Goal: Information Seeking & Learning: Learn about a topic

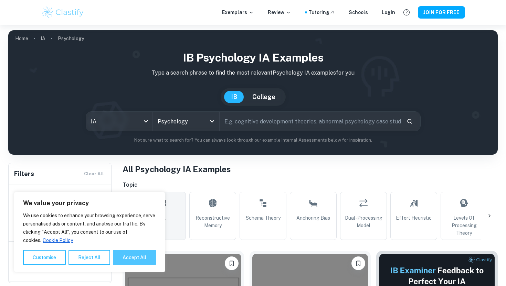
click at [121, 263] on button "Accept All" at bounding box center [134, 257] width 43 height 15
checkbox input "true"
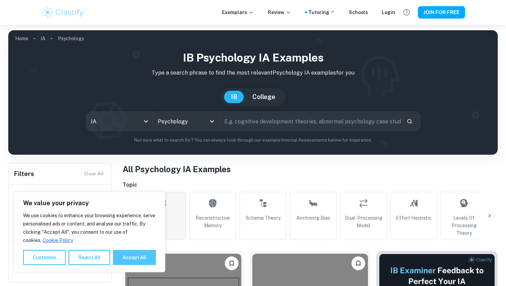
checkbox input "true"
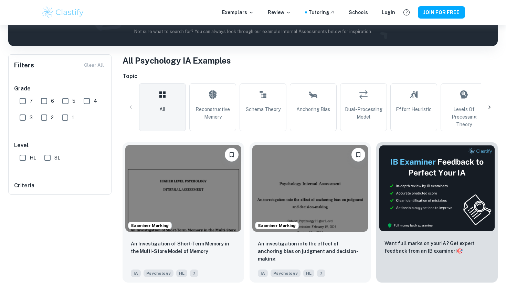
scroll to position [136, 0]
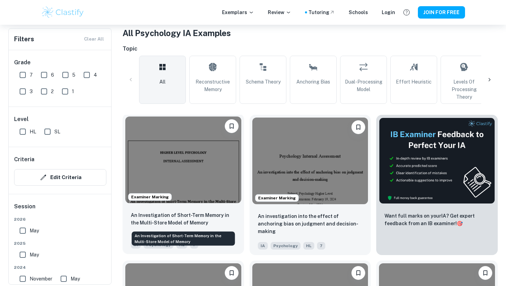
click at [160, 221] on p "An Investigation of Short-Term Memory in the Multi-Store Model of Memory" at bounding box center [183, 219] width 105 height 15
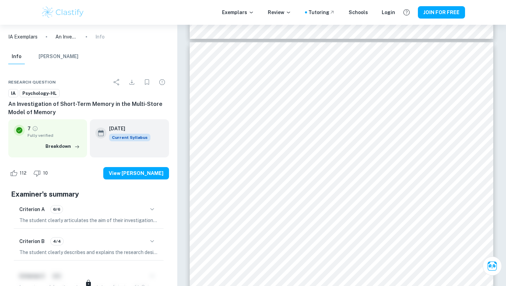
scroll to position [3703, 0]
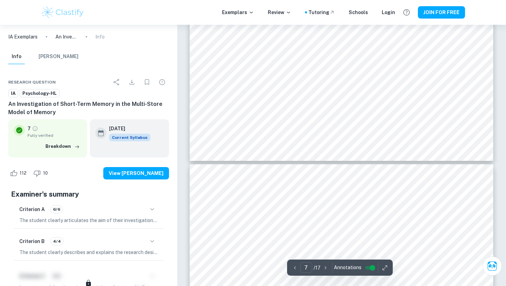
type input "6"
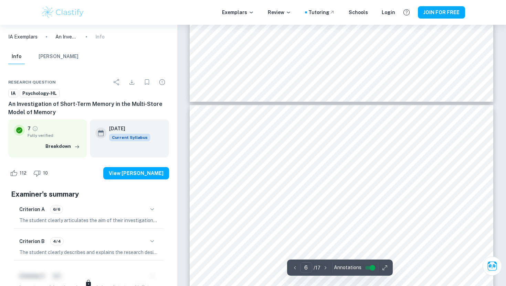
scroll to position [1978, 0]
